Goal: Task Accomplishment & Management: Manage account settings

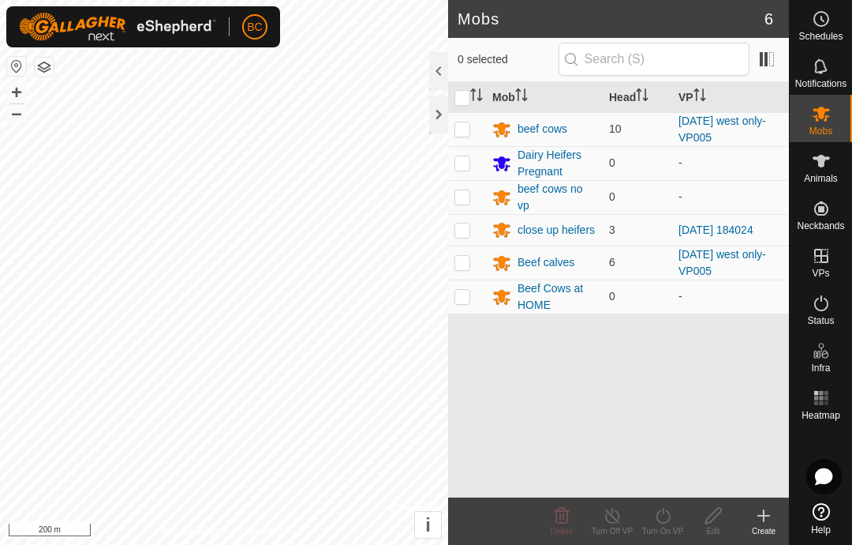
click at [457, 129] on p-checkbox at bounding box center [463, 128] width 16 height 13
checkbox input "true"
click at [531, 128] on div "beef cows" at bounding box center [543, 129] width 50 height 17
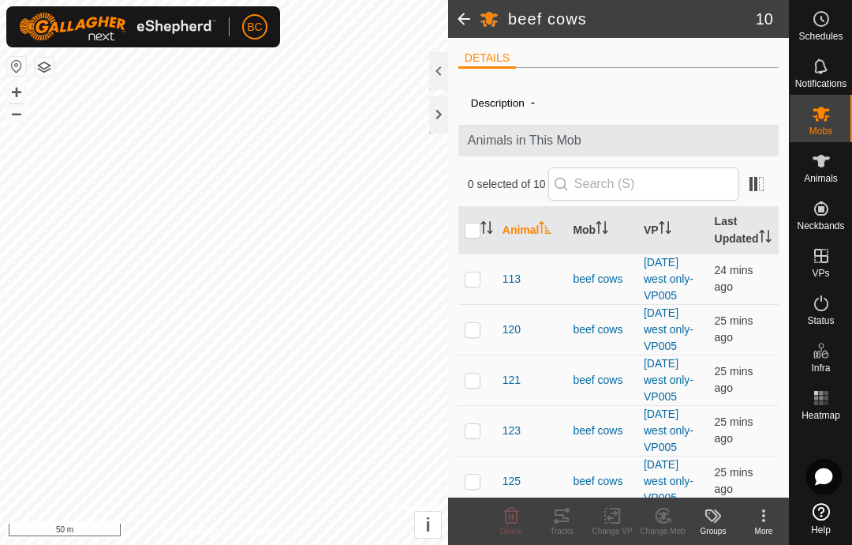
click at [470, 335] on p-checkbox at bounding box center [473, 329] width 16 height 13
checkbox input "true"
click at [572, 530] on div "Tracks" at bounding box center [562, 531] width 51 height 12
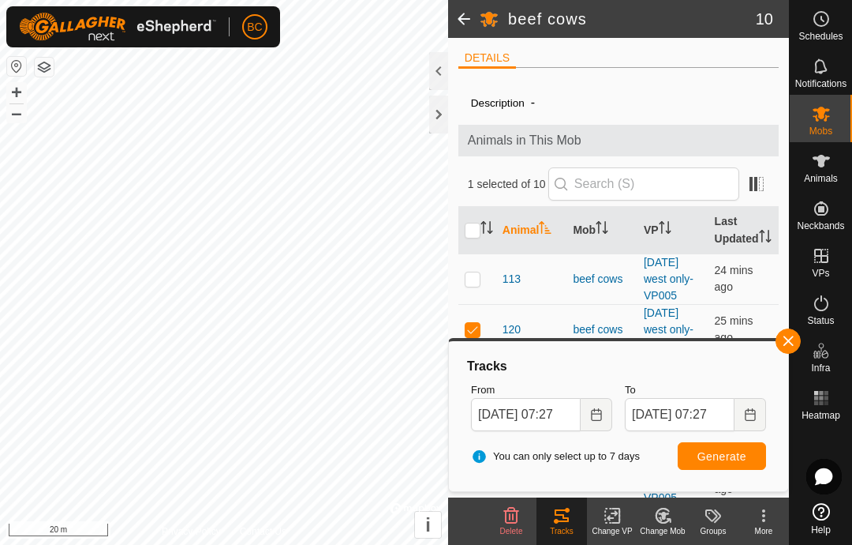
click at [468, 233] on input "checkbox" at bounding box center [473, 231] width 16 height 16
checkbox input "true"
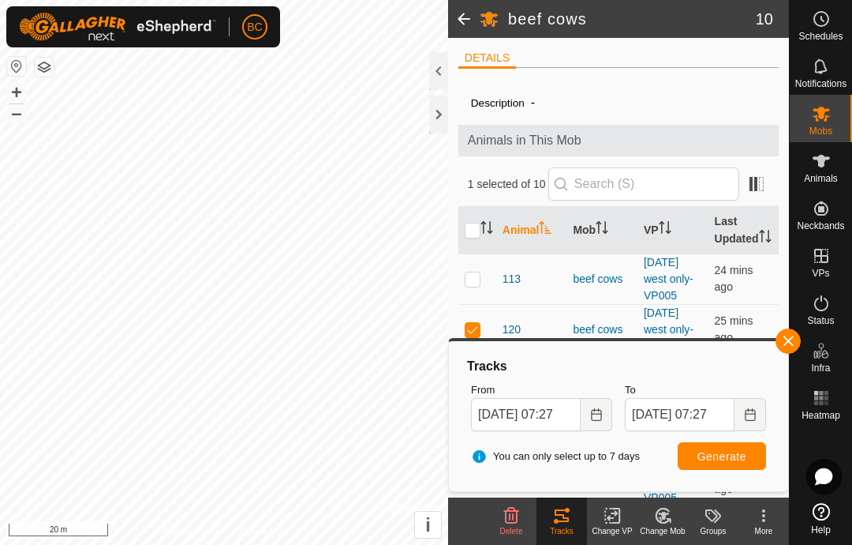
checkbox input "true"
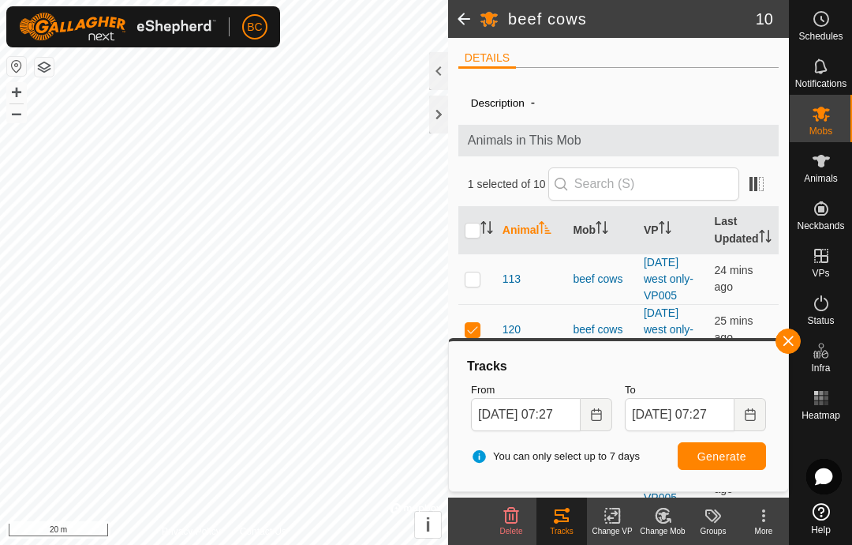
checkbox input "true"
click at [794, 335] on span "button" at bounding box center [788, 341] width 13 height 13
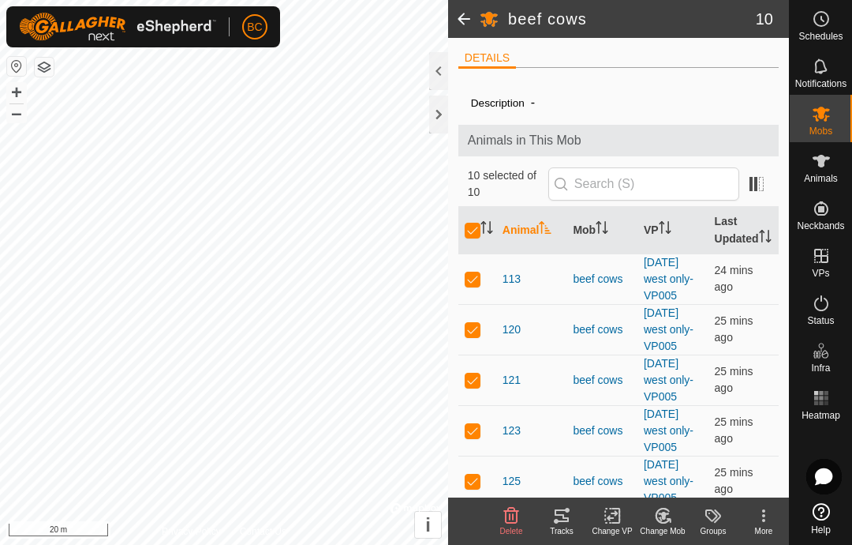
click at [465, 228] on th at bounding box center [478, 230] width 38 height 47
click at [466, 238] on input "checkbox" at bounding box center [473, 231] width 16 height 16
checkbox input "false"
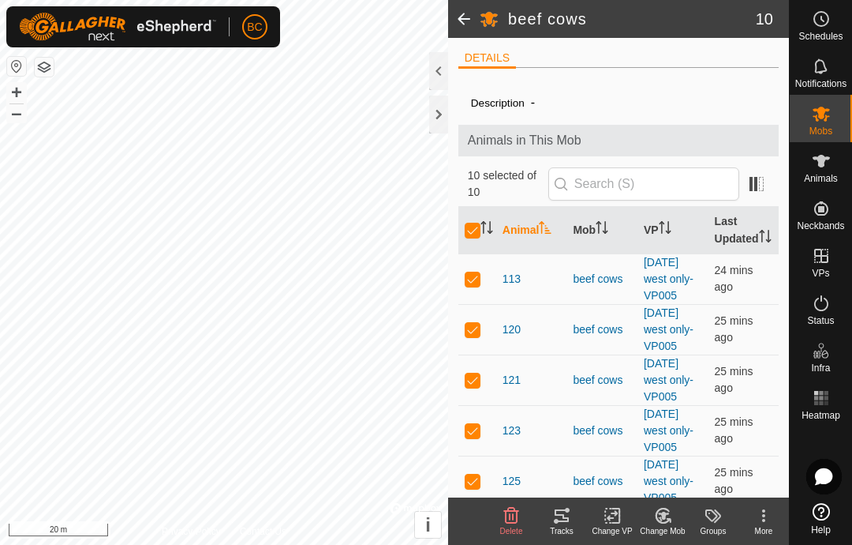
checkbox input "false"
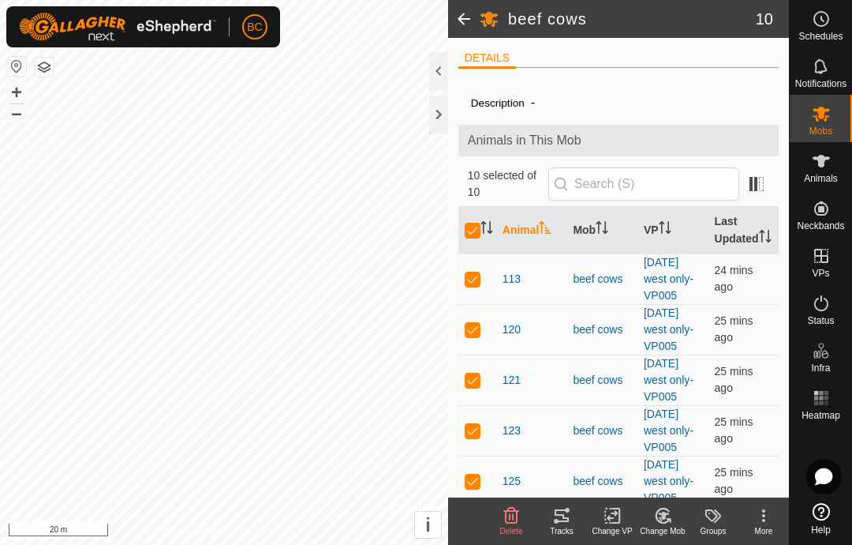
checkbox input "false"
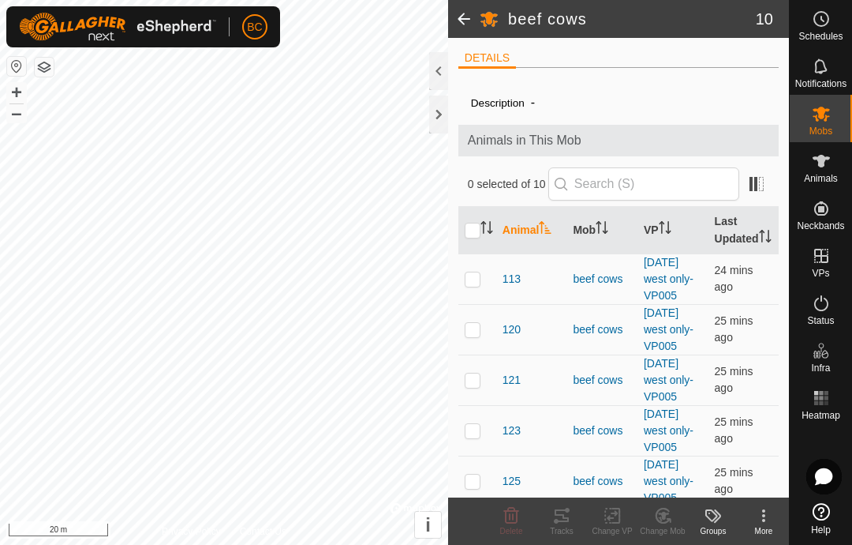
click at [470, 285] on p-checkbox at bounding box center [473, 278] width 16 height 13
click at [565, 517] on icon at bounding box center [562, 515] width 14 height 13
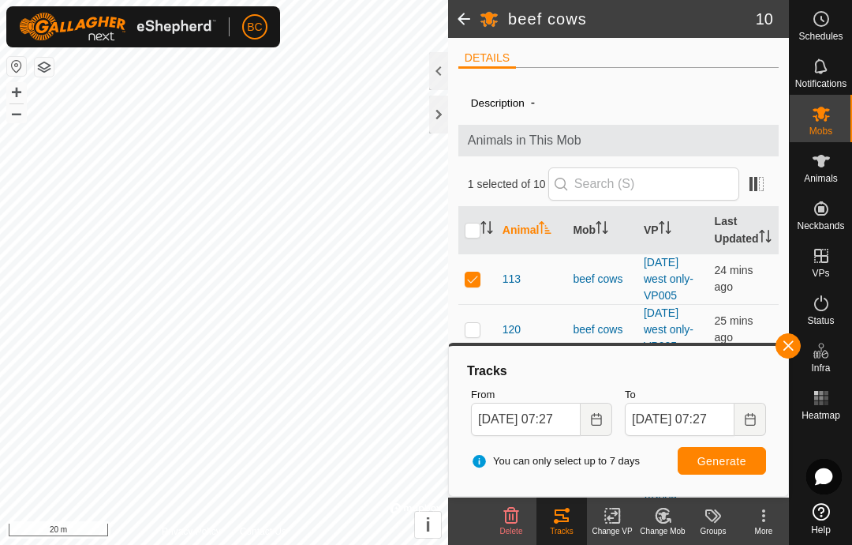
click at [474, 285] on p-checkbox at bounding box center [473, 278] width 16 height 13
checkbox input "false"
click at [795, 343] on button "button" at bounding box center [788, 345] width 25 height 25
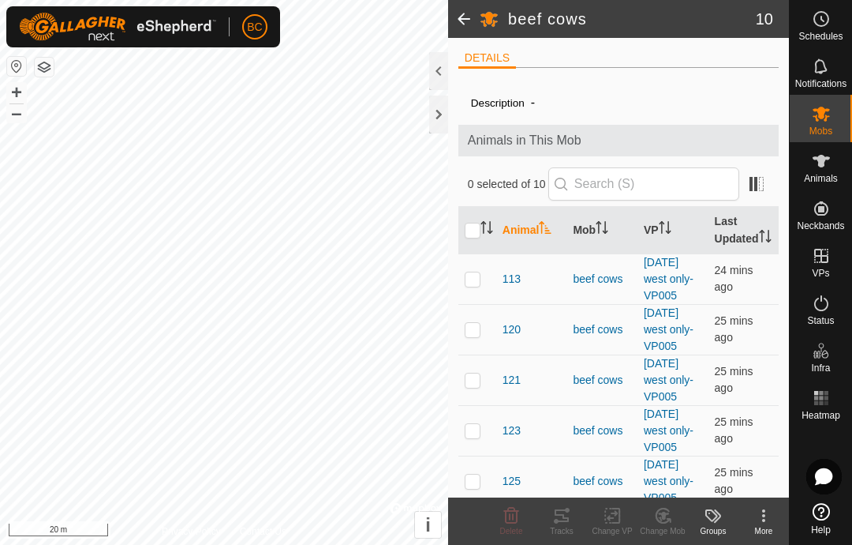
click at [472, 386] on p-checkbox at bounding box center [473, 379] width 16 height 13
checkbox input "true"
click at [561, 523] on icon at bounding box center [561, 515] width 19 height 19
